Goal: Information Seeking & Learning: Learn about a topic

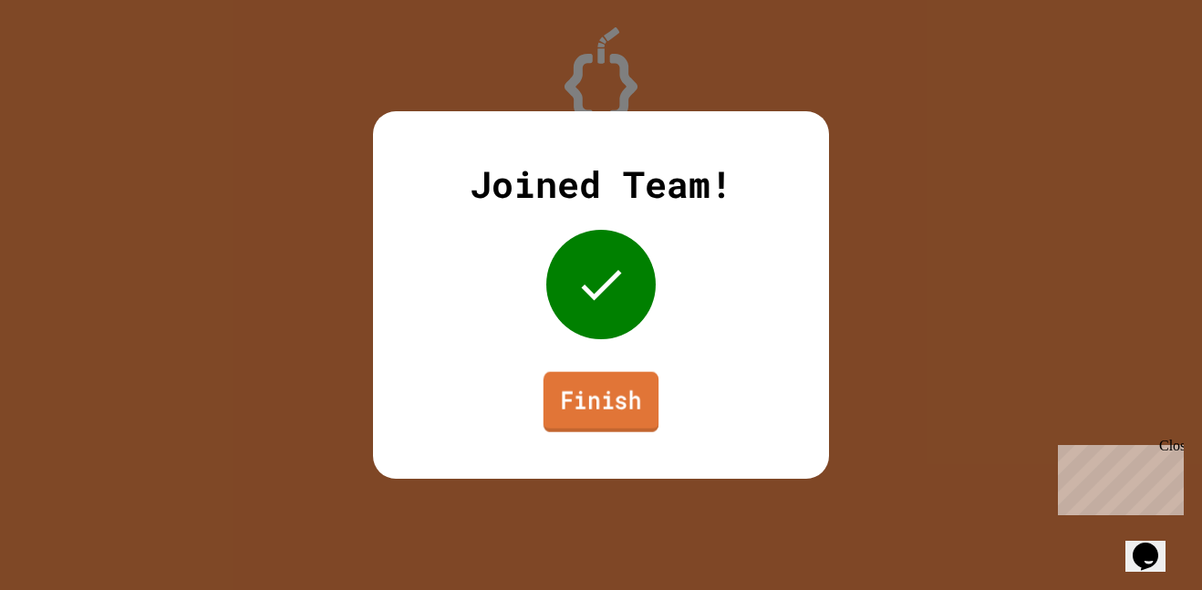
click at [650, 408] on link "Finish" at bounding box center [600, 402] width 115 height 60
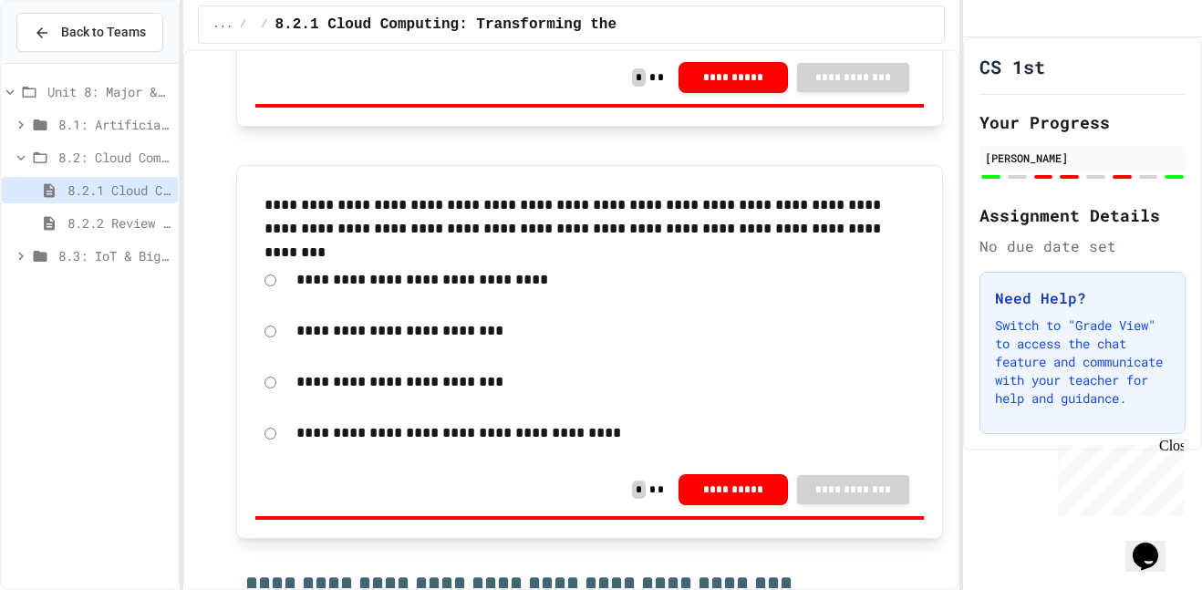
scroll to position [3525, 0]
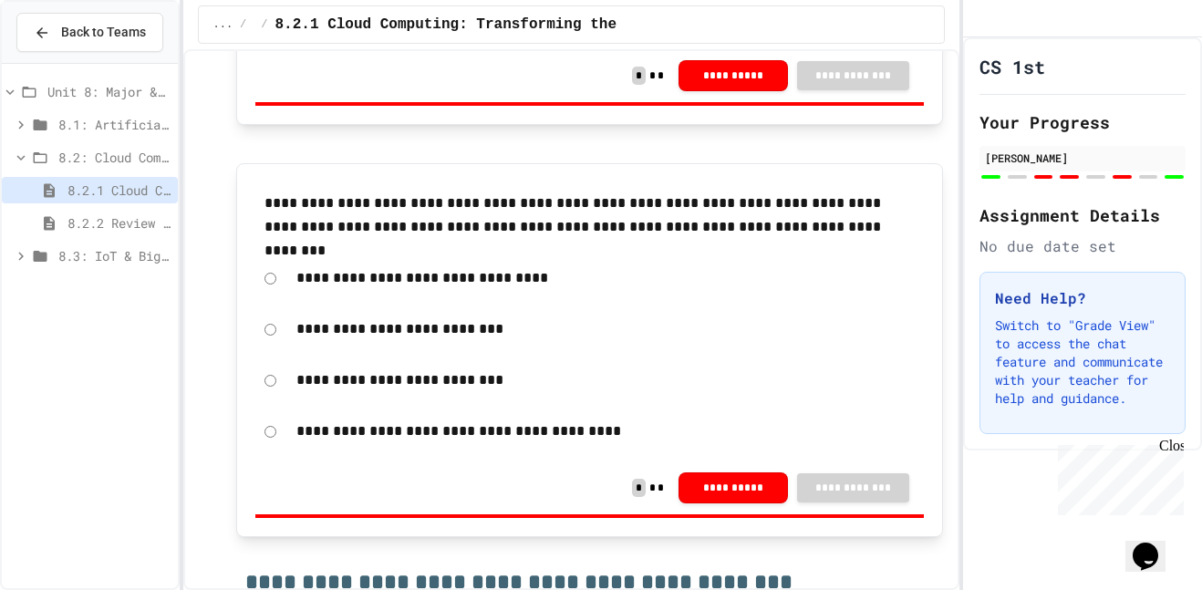
click at [163, 220] on span "8.2.2 Review - Cloud Computing" at bounding box center [118, 222] width 103 height 19
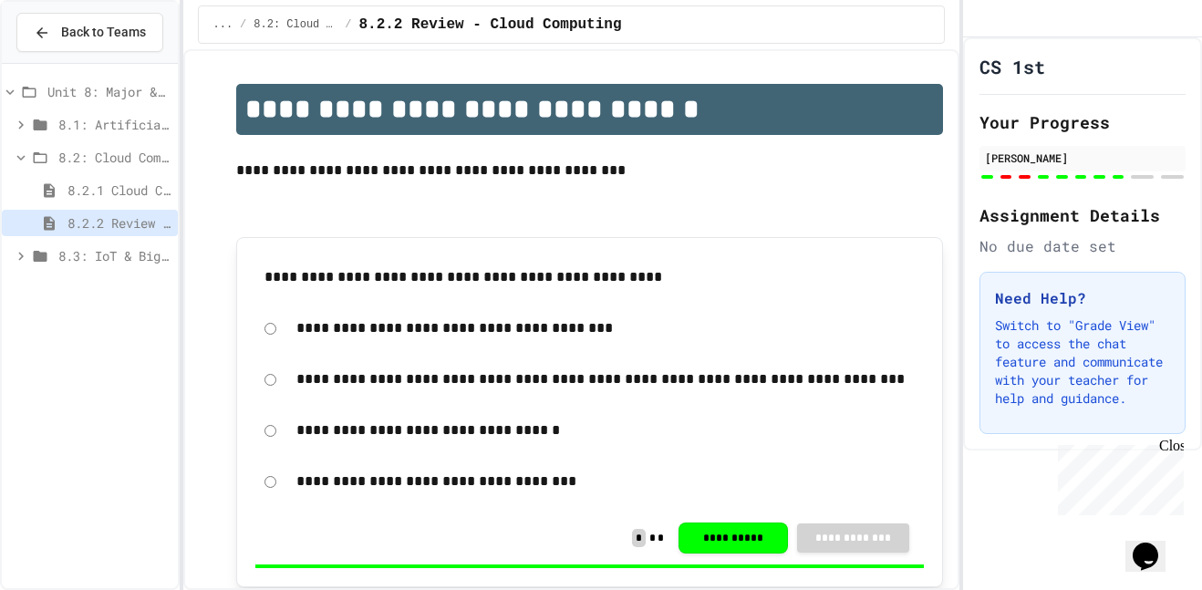
click at [989, 181] on div at bounding box center [1082, 176] width 206 height 7
click at [131, 199] on span "8.2.1 Cloud Computing: Transforming the Digital World" at bounding box center [118, 190] width 103 height 19
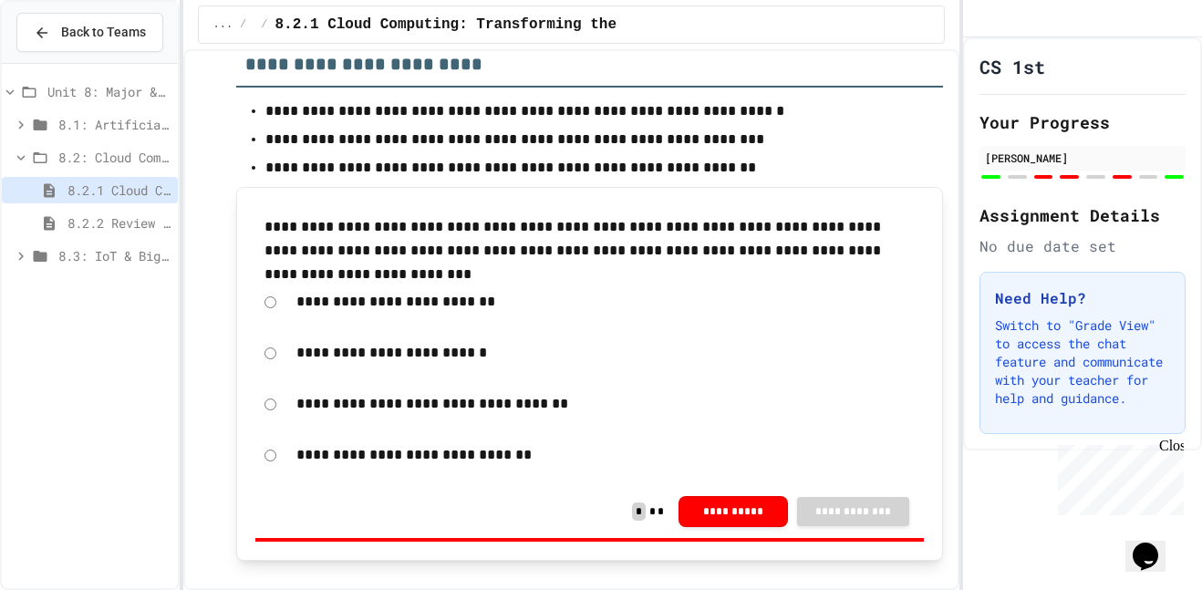
scroll to position [5897, 0]
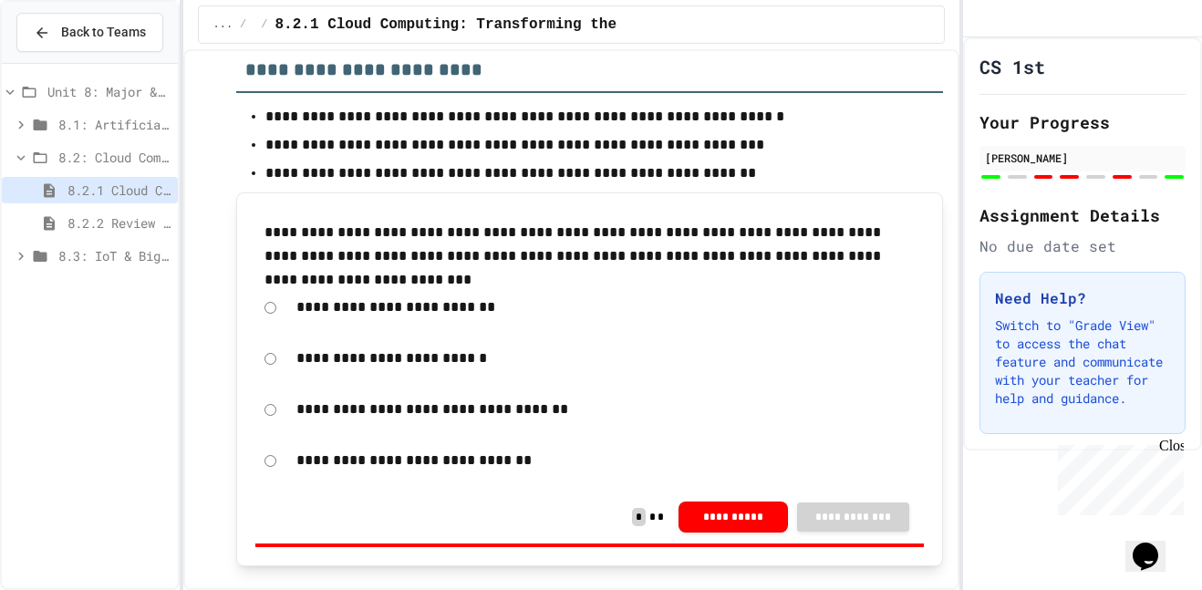
click at [1066, 179] on div at bounding box center [1068, 177] width 19 height 4
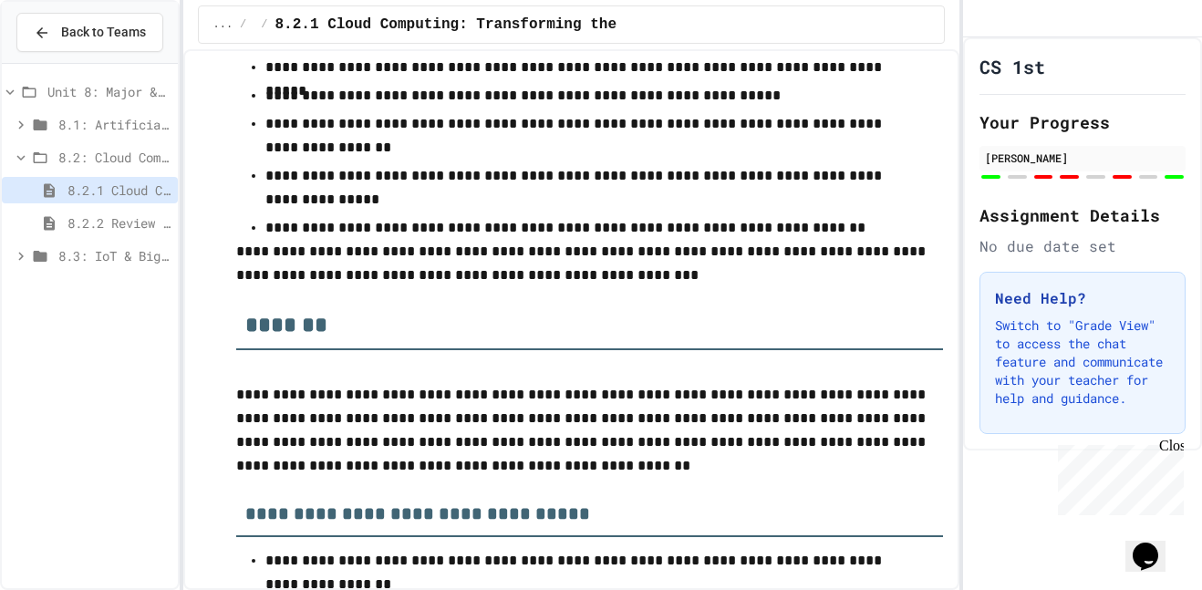
scroll to position [8756, 0]
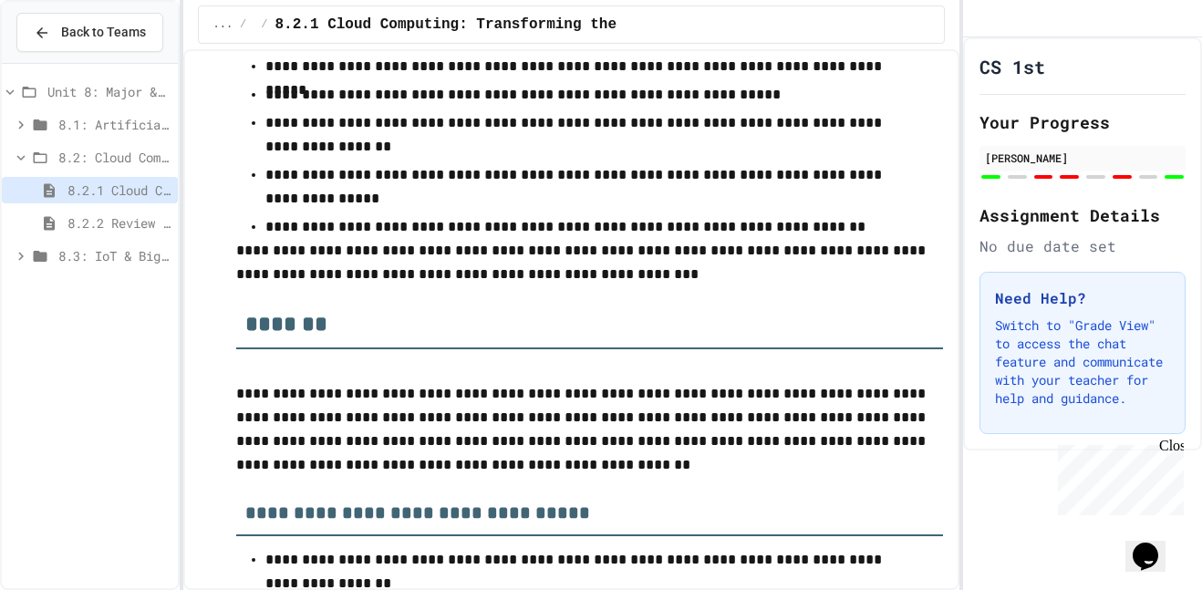
click at [53, 207] on div "8.2.1 Cloud Computing: Transforming the Digital World" at bounding box center [90, 193] width 176 height 33
click at [58, 212] on div "8.2.2 Review - Cloud Computing" at bounding box center [90, 223] width 176 height 26
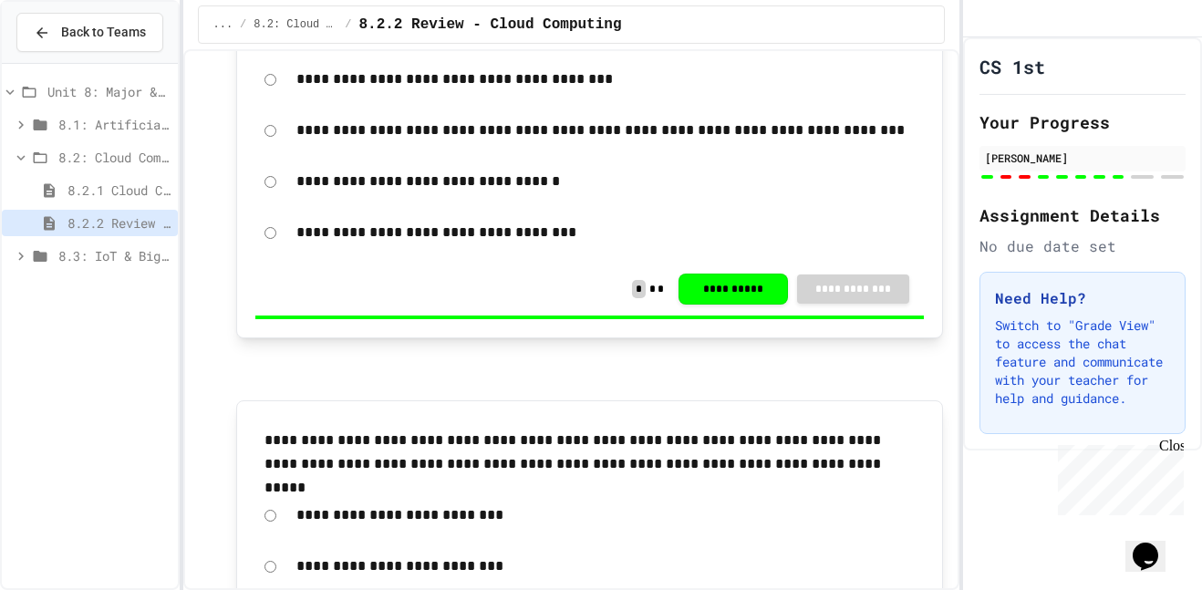
scroll to position [255, 0]
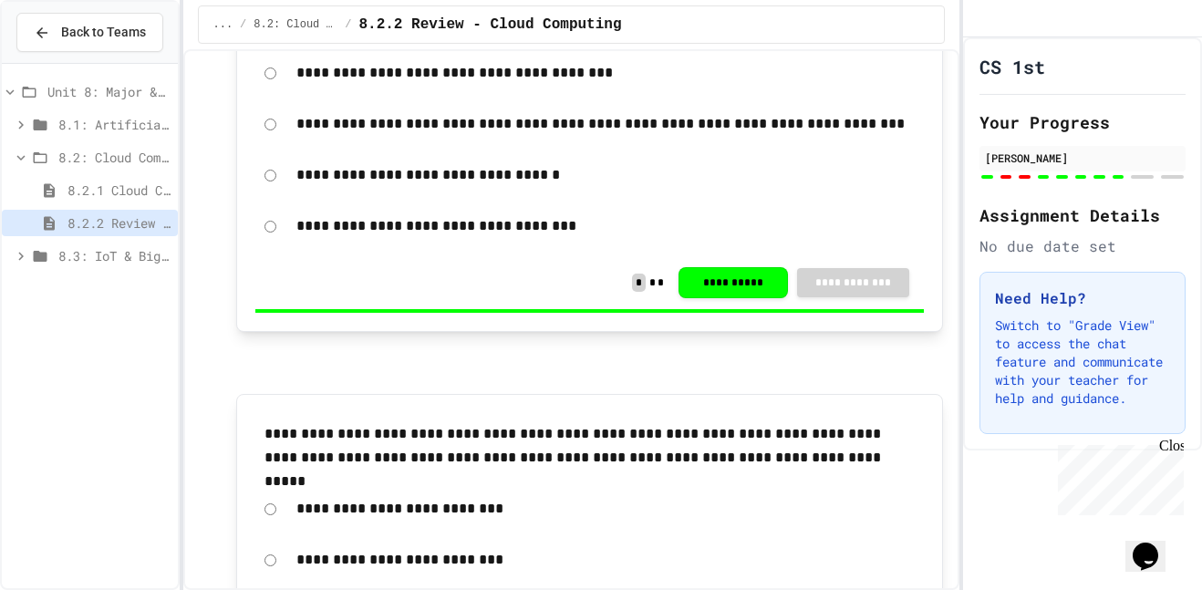
click at [137, 191] on span "8.2.1 Cloud Computing: Transforming the Digital World" at bounding box center [118, 190] width 103 height 19
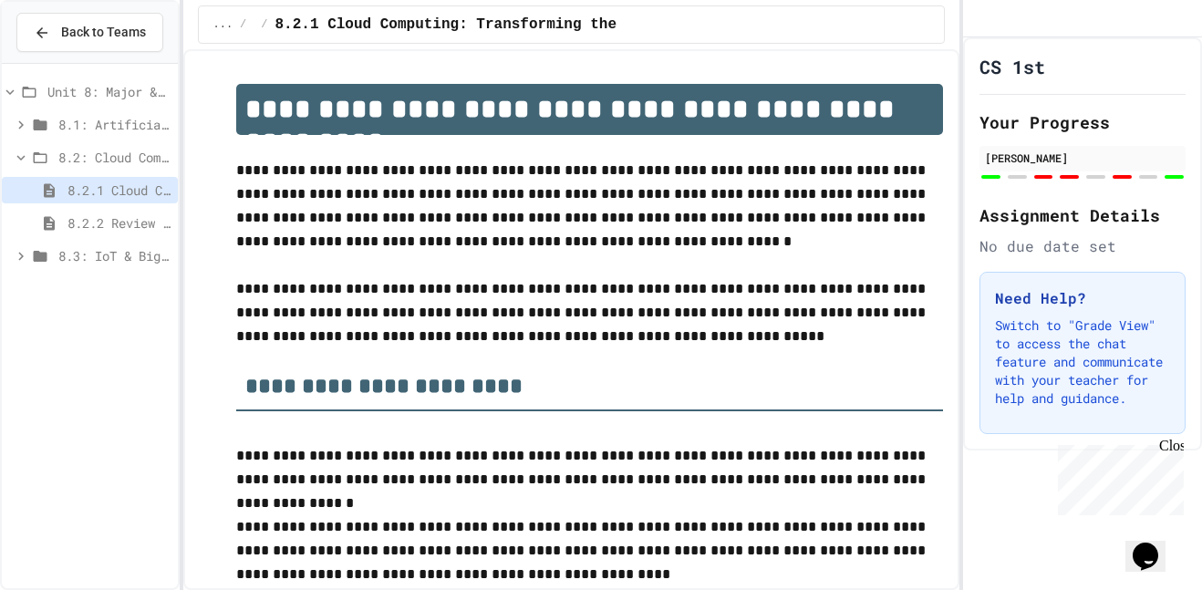
click at [85, 222] on span "8.2.2 Review - Cloud Computing" at bounding box center [118, 222] width 103 height 19
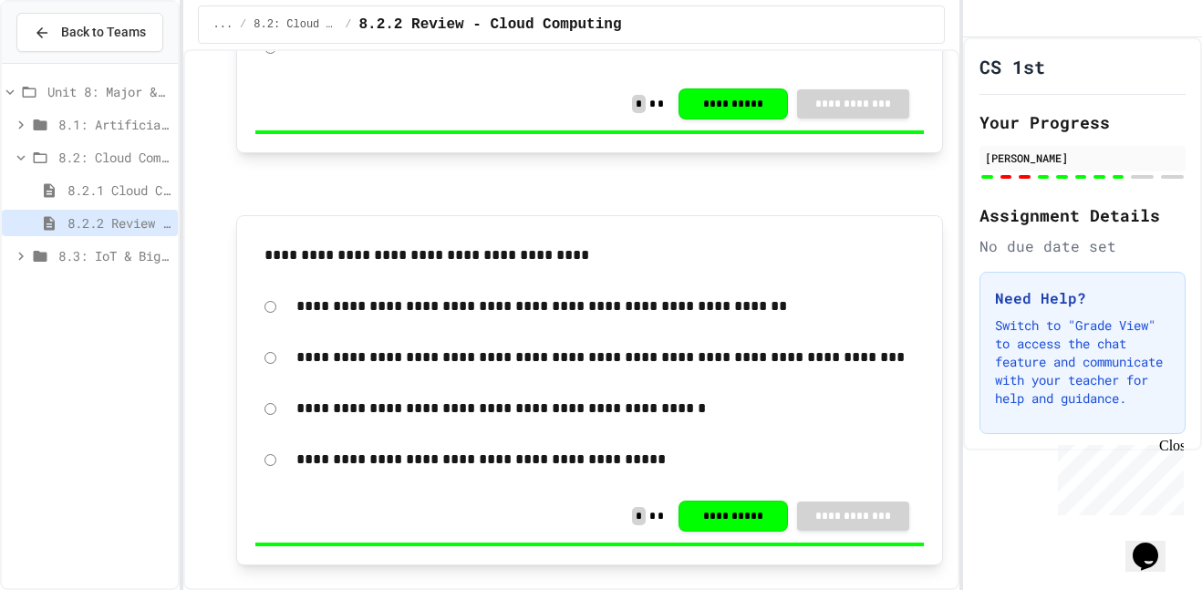
scroll to position [2112, 0]
